Goal: Information Seeking & Learning: Understand process/instructions

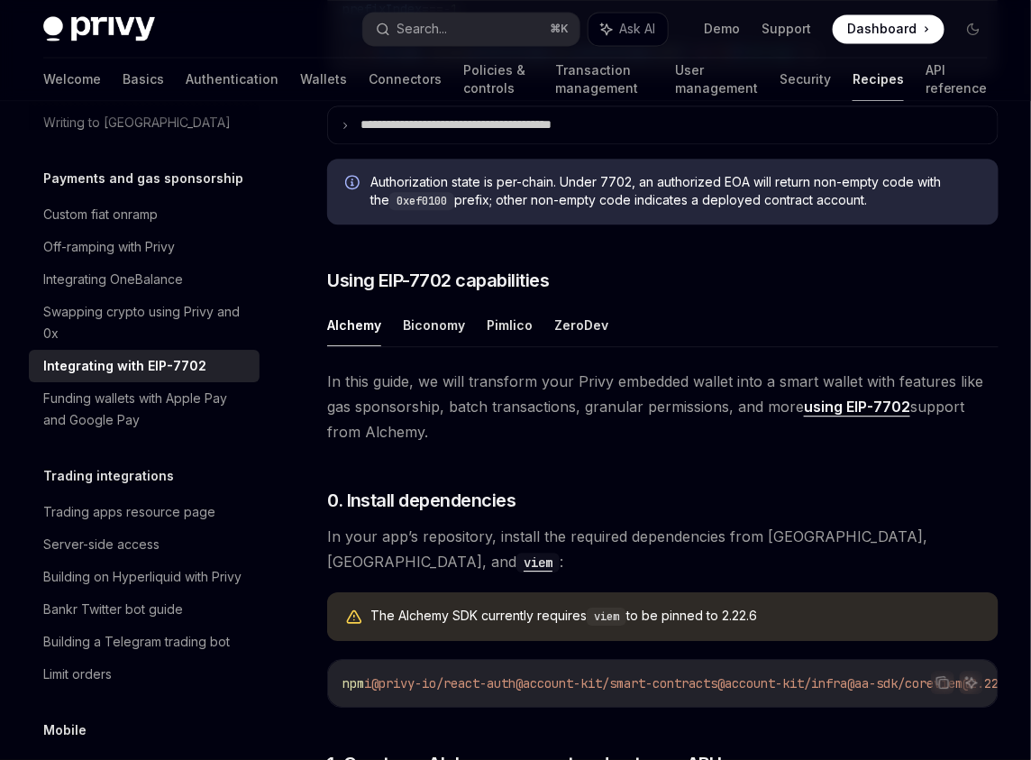
scroll to position [1137, 0]
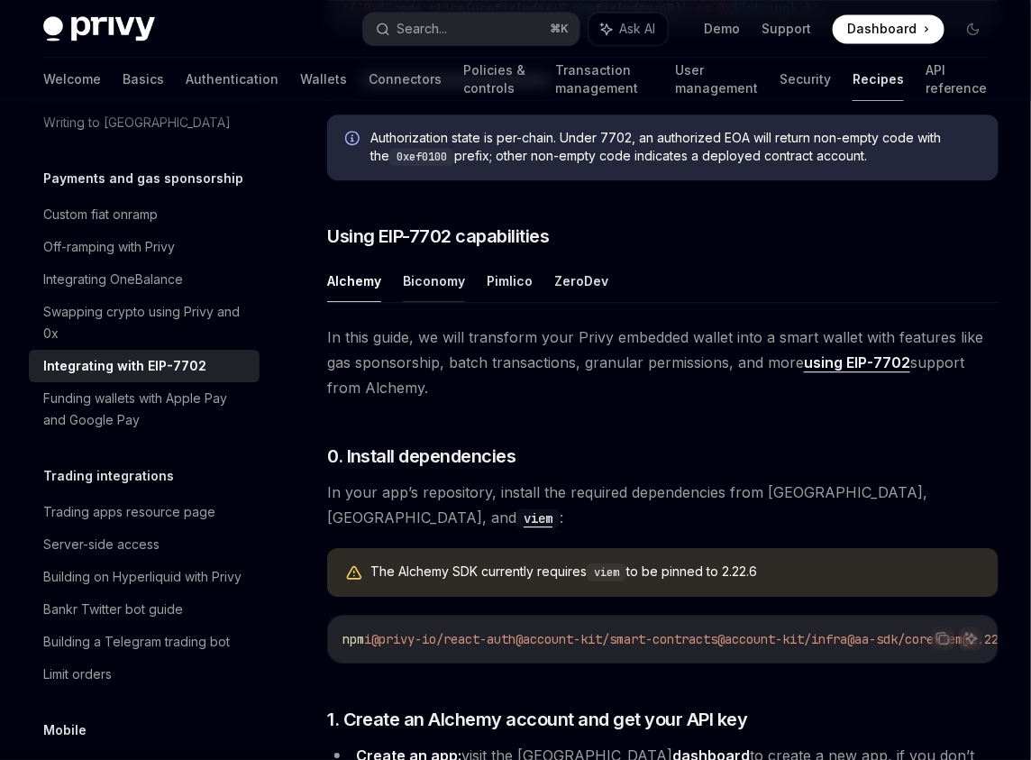
click at [429, 287] on button "Biconomy" at bounding box center [434, 281] width 62 height 42
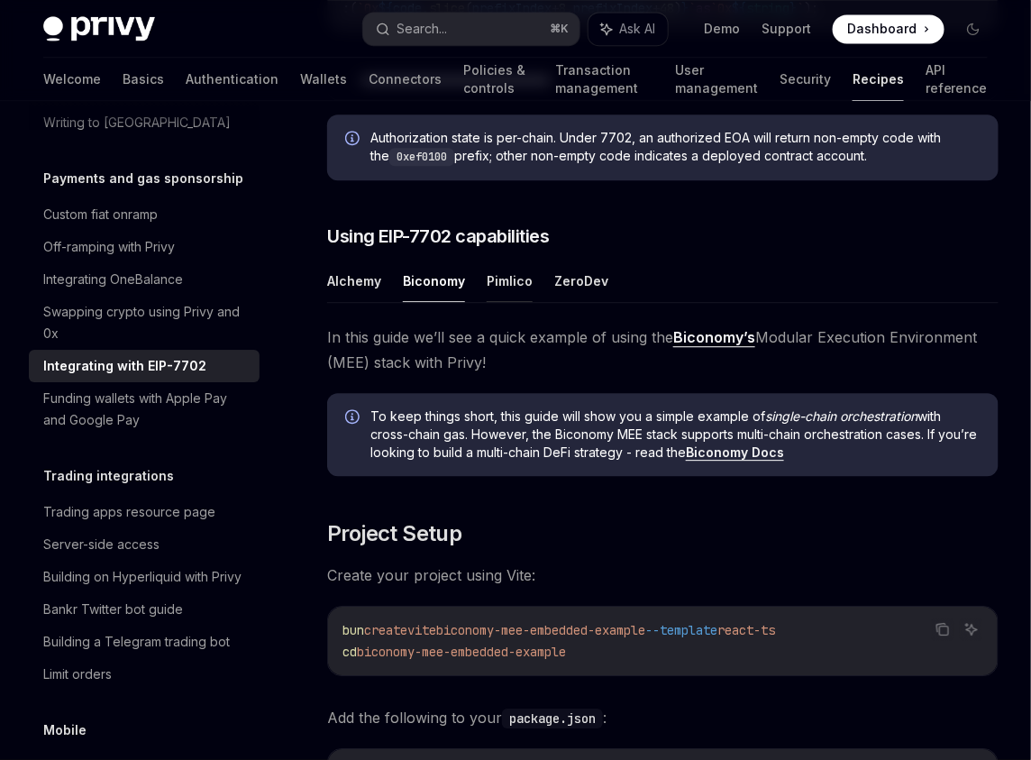
click at [487, 279] on button "Pimlico" at bounding box center [510, 281] width 46 height 42
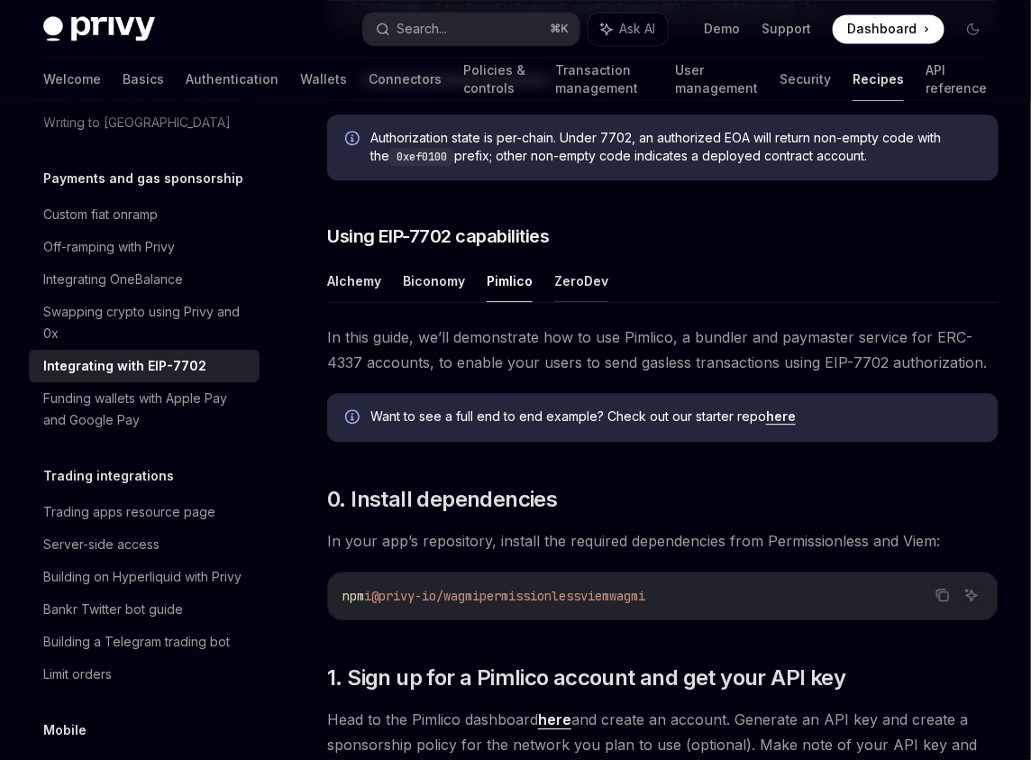
click at [575, 265] on button "ZeroDev" at bounding box center [581, 281] width 54 height 42
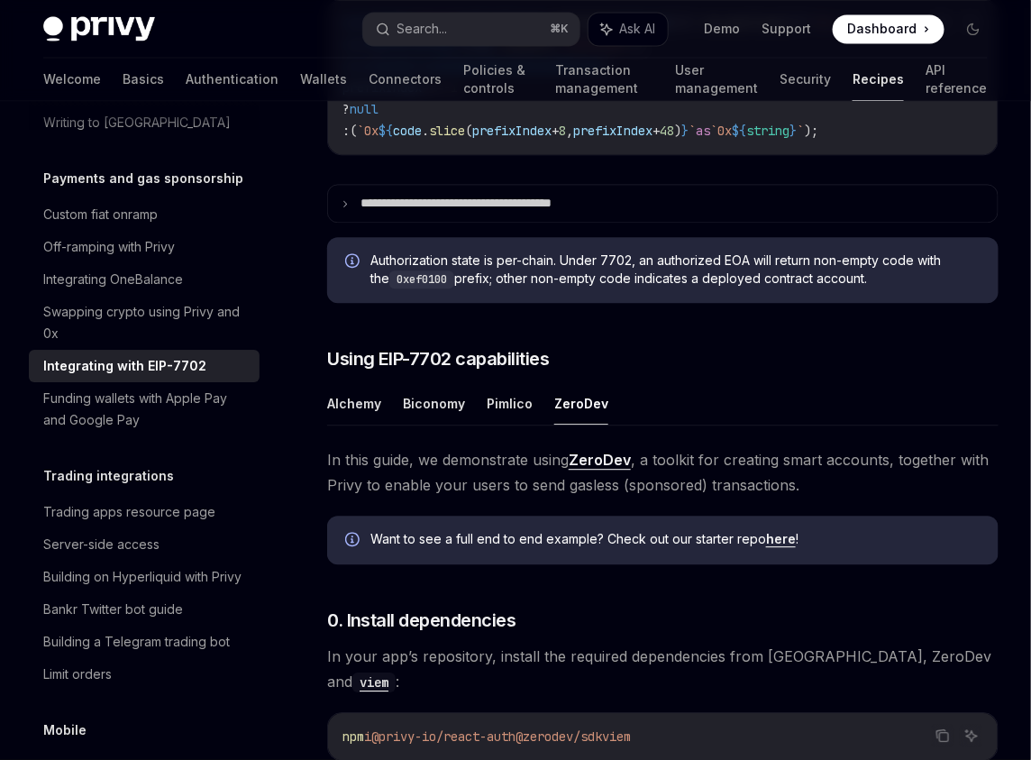
scroll to position [1019, 0]
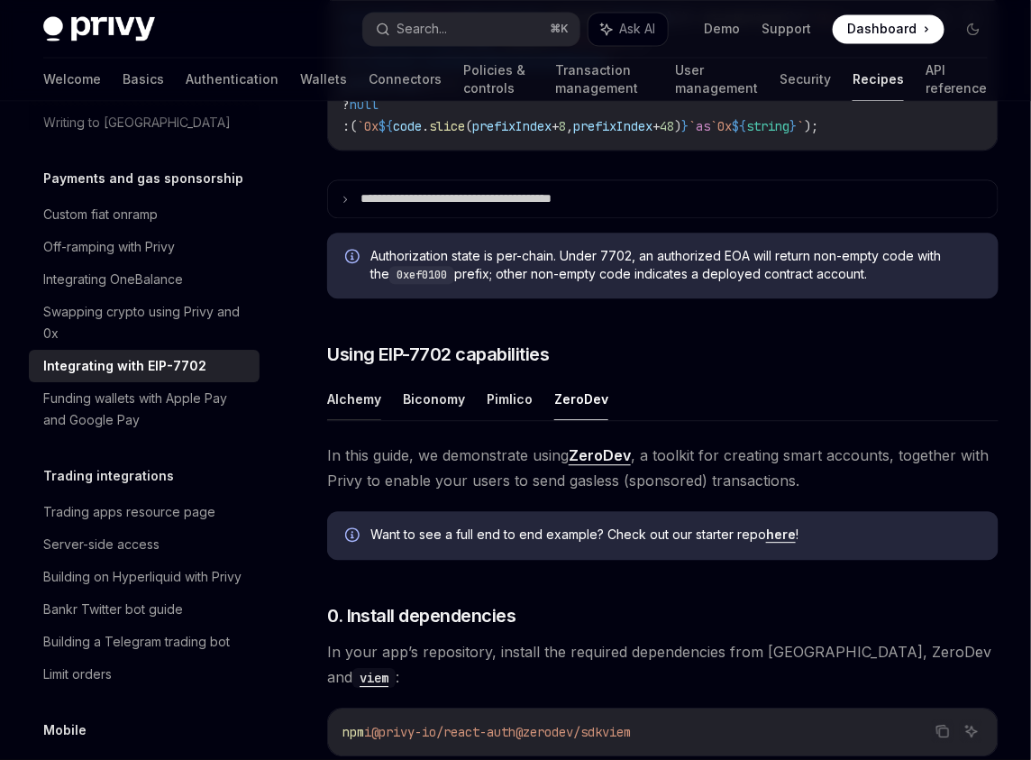
click at [343, 413] on button "Alchemy" at bounding box center [354, 399] width 54 height 42
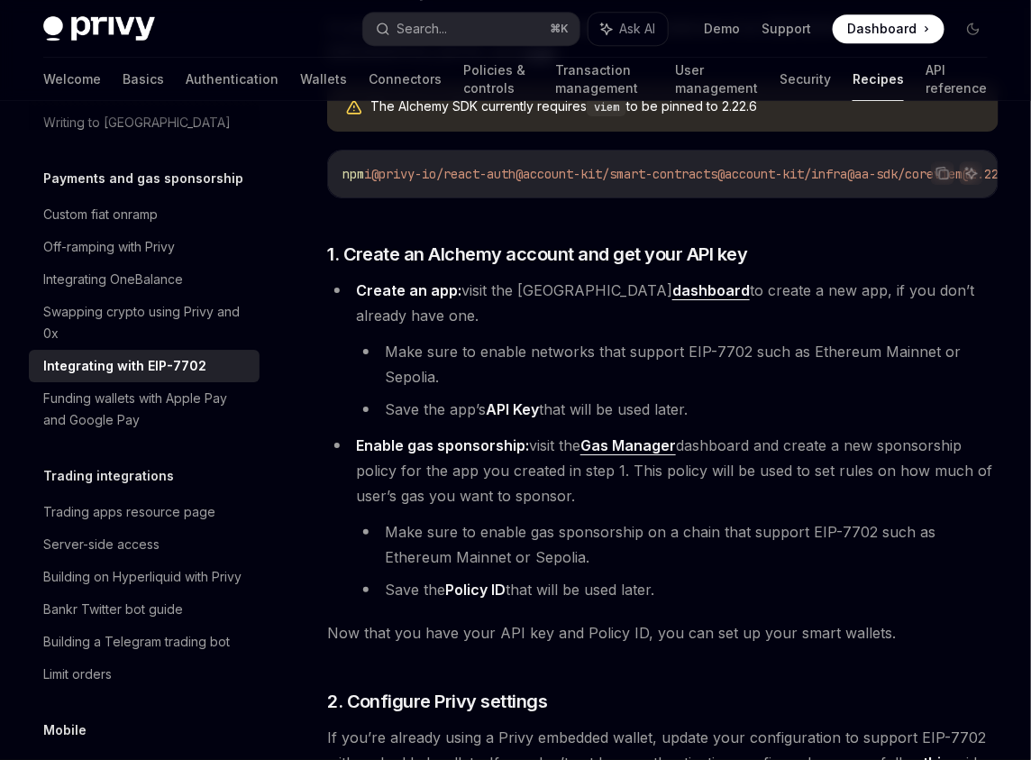
scroll to position [1624, 0]
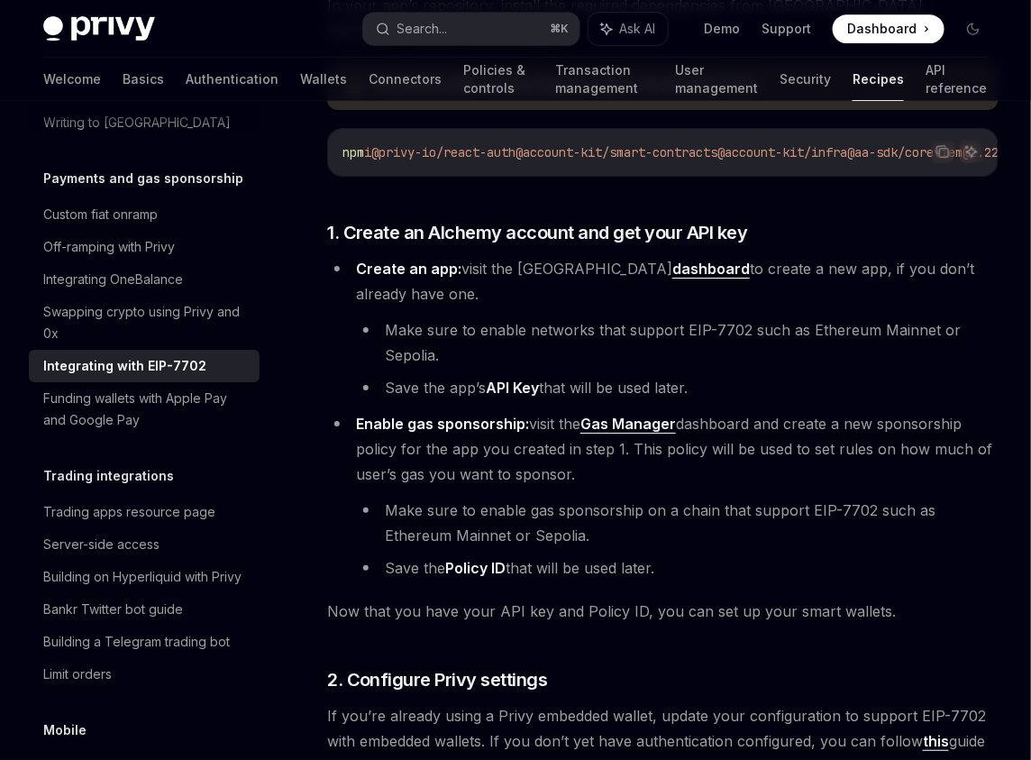
click at [653, 415] on link "Gas Manager" at bounding box center [628, 424] width 96 height 19
click at [715, 415] on span "Enable gas sponsorship: visit the Gas Manager dashboard and create a new sponso…" at bounding box center [674, 449] width 636 height 69
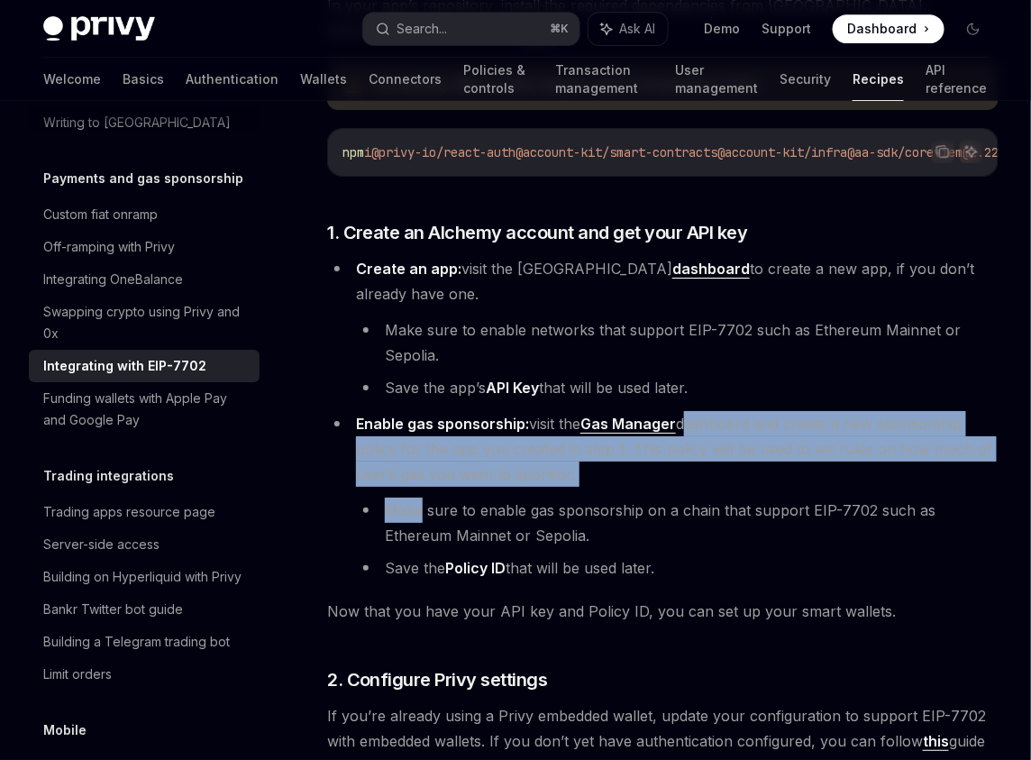
drag, startPoint x: 715, startPoint y: 407, endPoint x: 781, endPoint y: 467, distance: 88.7
click at [781, 468] on li "Enable gas sponsorship: visit the Gas Manager dashboard and create a new sponso…" at bounding box center [662, 495] width 671 height 169
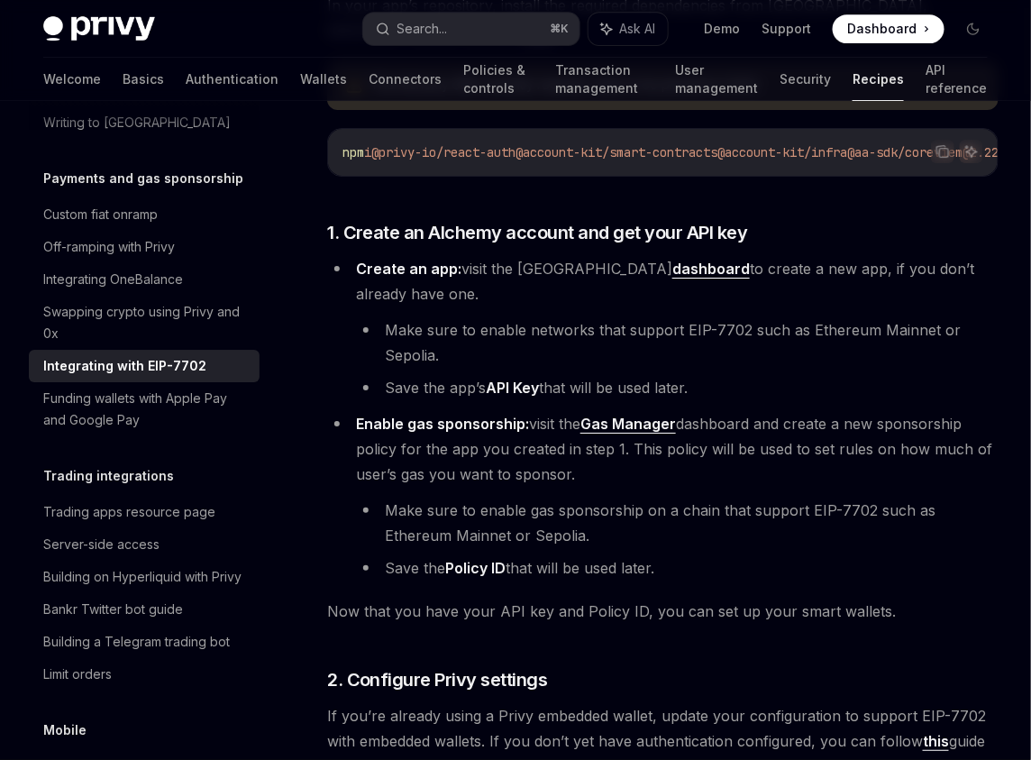
click at [617, 514] on li "Make sure to enable gas sponsorship on a chain that support EIP-7702 such as Et…" at bounding box center [677, 523] width 643 height 50
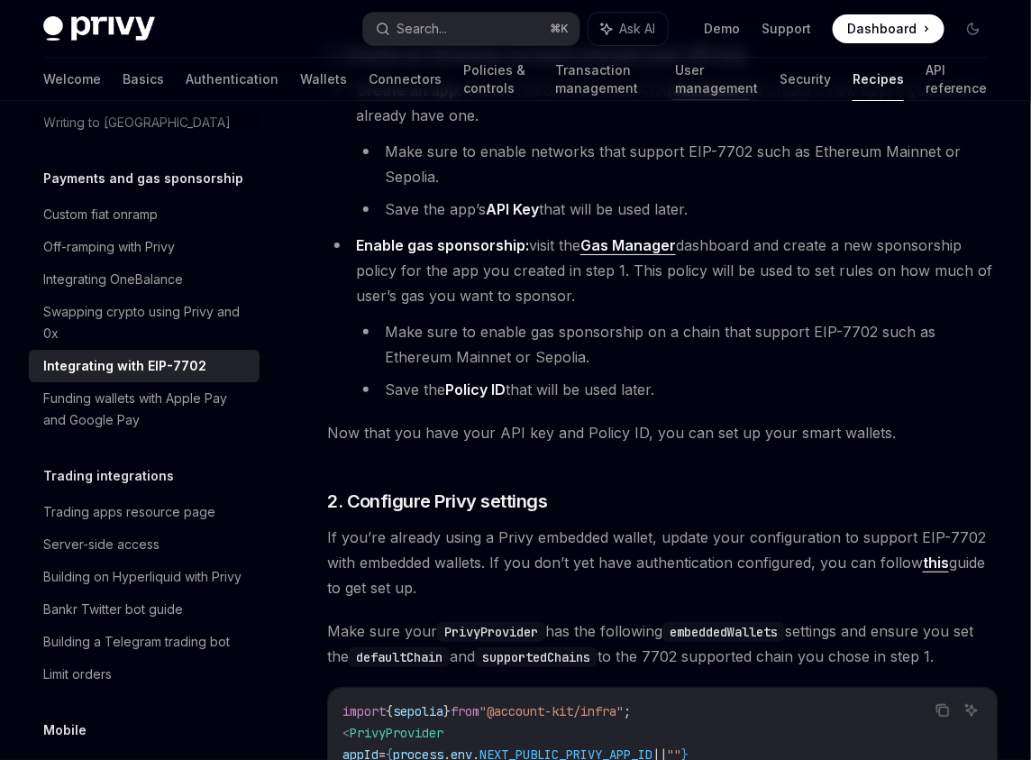
scroll to position [1808, 0]
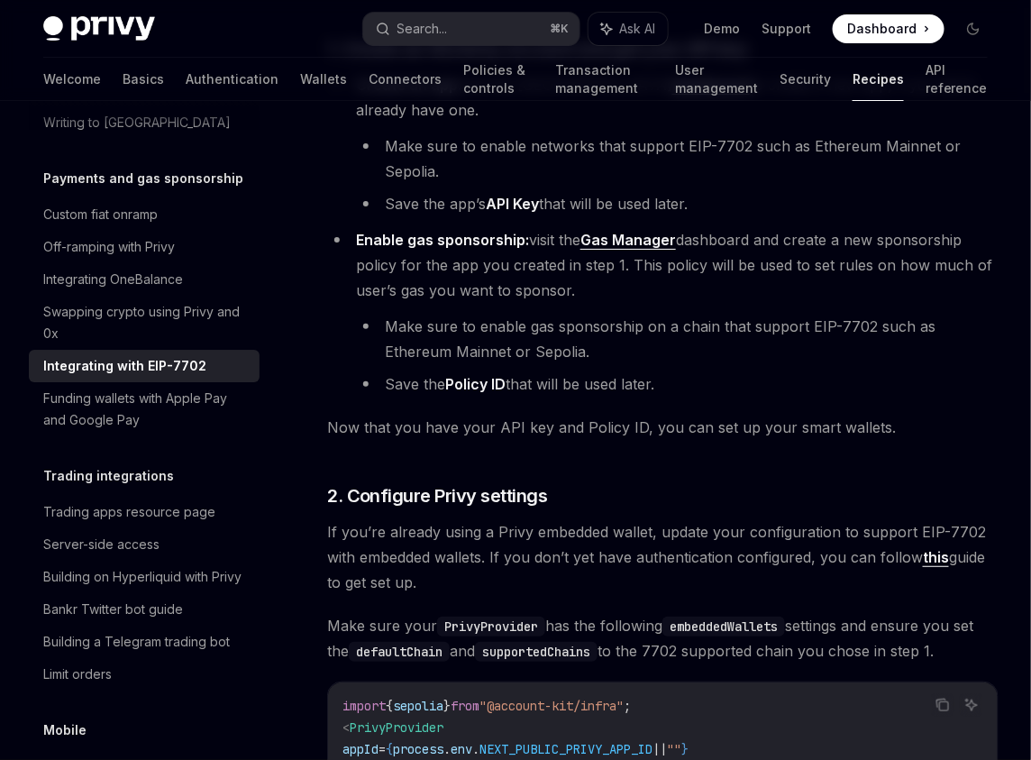
click at [635, 231] on link "Gas Manager" at bounding box center [628, 240] width 96 height 19
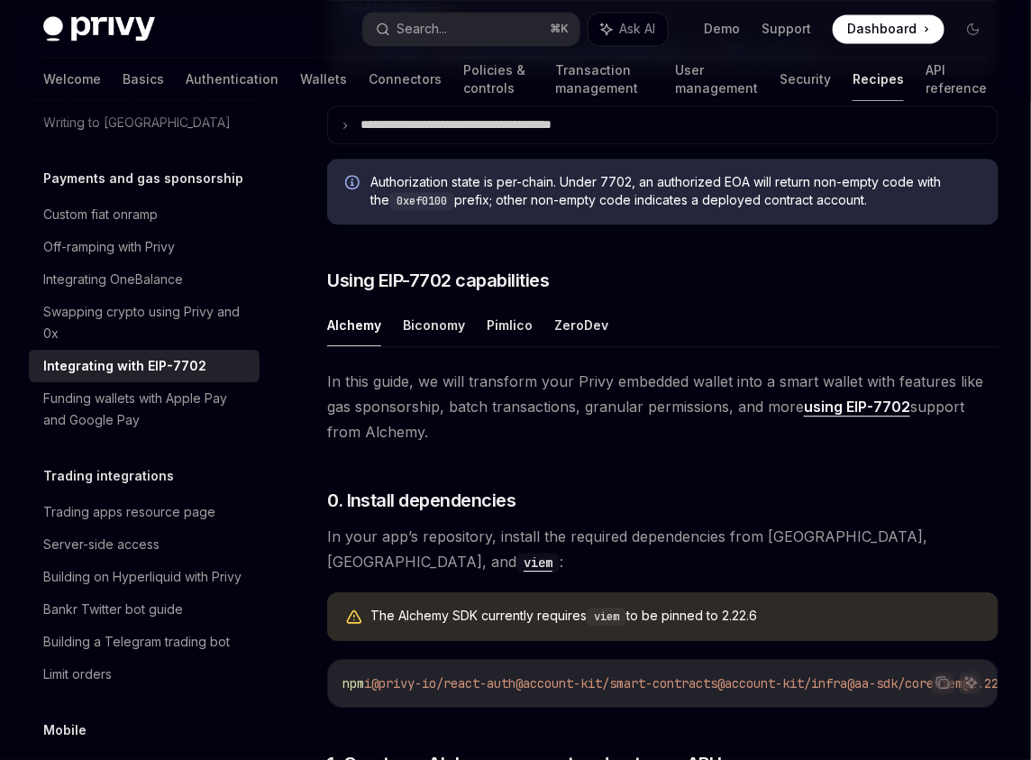
scroll to position [973, 0]
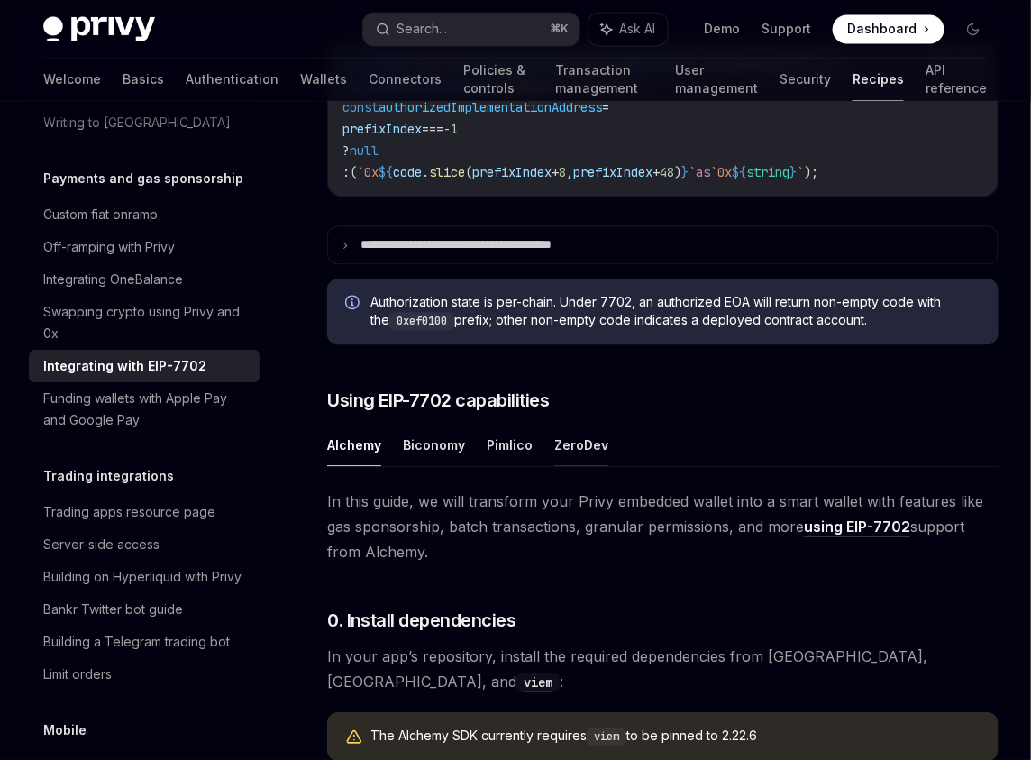
click at [579, 436] on button "ZeroDev" at bounding box center [581, 445] width 54 height 42
type textarea "*"
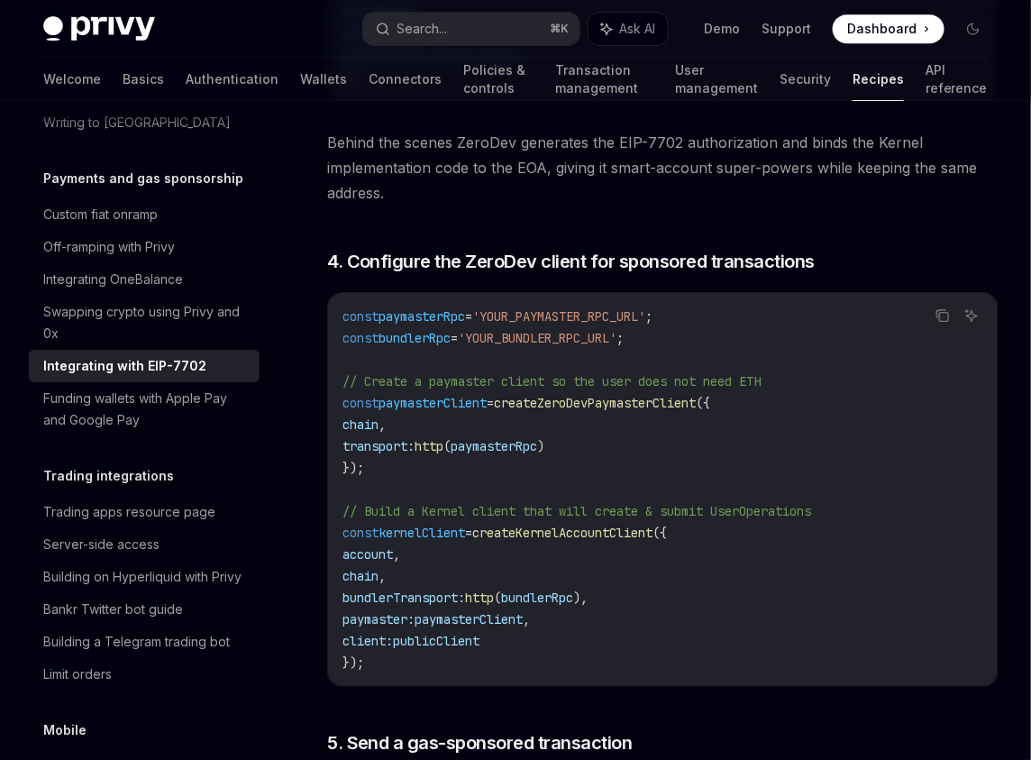
scroll to position [3504, 0]
